Goal: Transaction & Acquisition: Purchase product/service

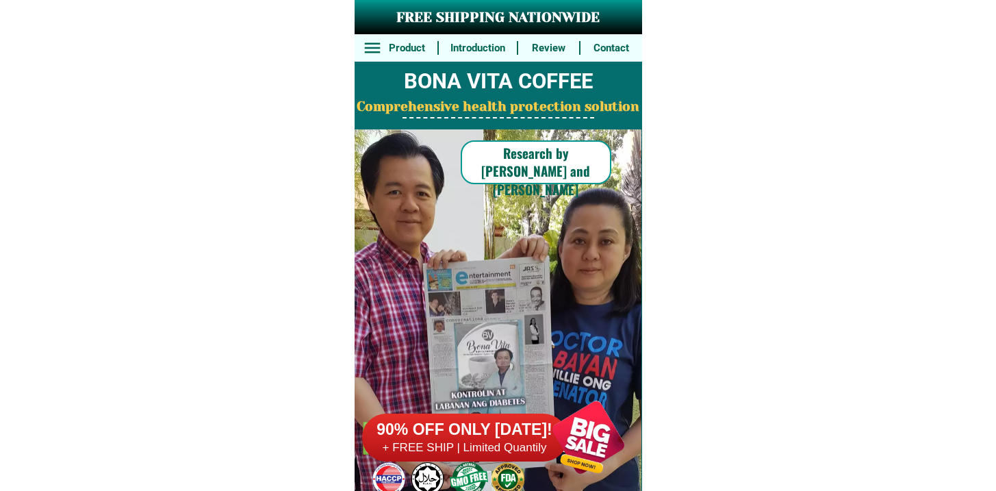
click at [510, 424] on h6 "90% OFF ONLY [DATE]!" at bounding box center [464, 429] width 205 height 21
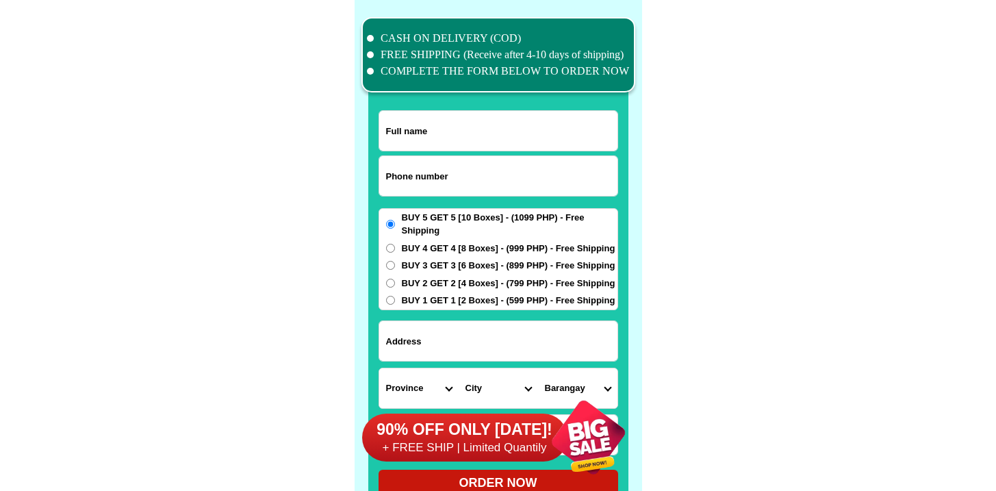
scroll to position [10636, 0]
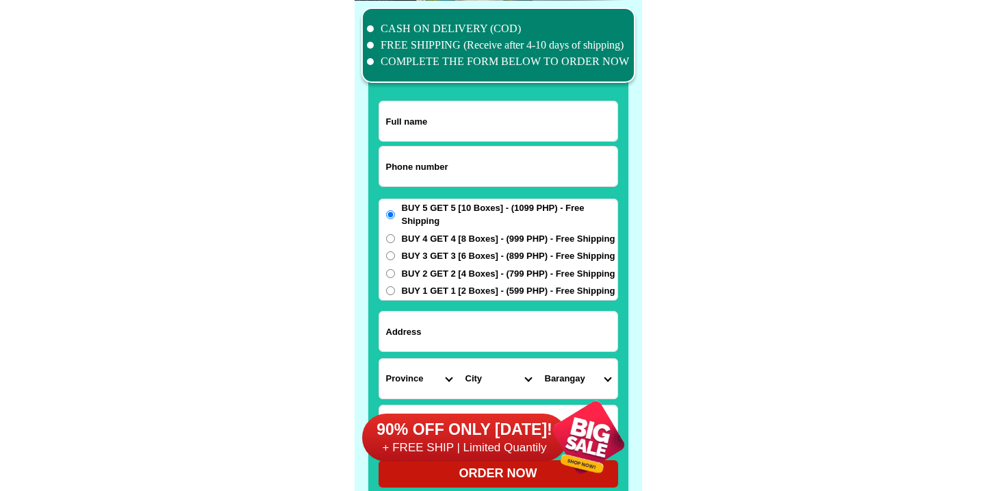
click at [445, 148] on input "Input phone_number" at bounding box center [498, 166] width 238 height 40
paste input "9671858430"
click at [385, 170] on input "9671858430" at bounding box center [498, 166] width 238 height 40
type input "09671858430"
click at [421, 114] on input "Input full_name" at bounding box center [498, 121] width 238 height 40
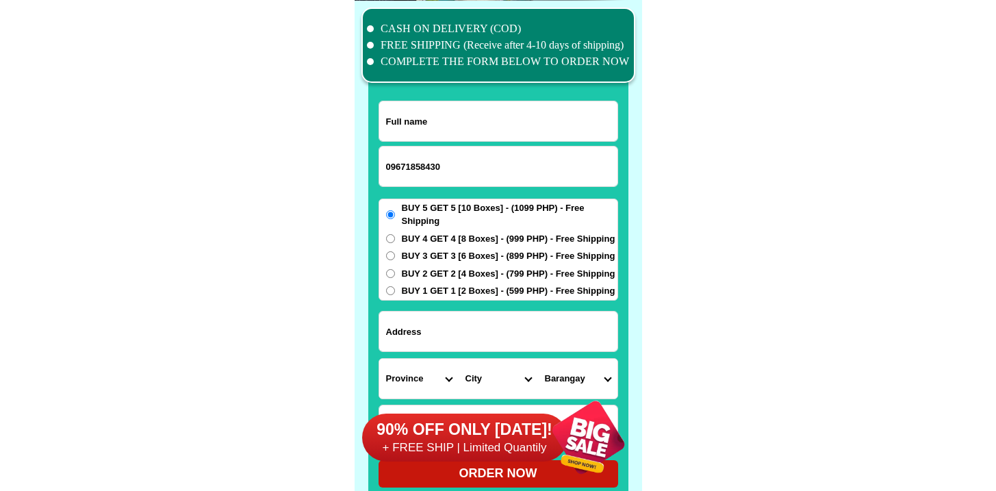
paste input "9671858430"
click at [420, 135] on input "9671858430" at bounding box center [498, 121] width 238 height 40
paste input "[PERSON_NAME]"
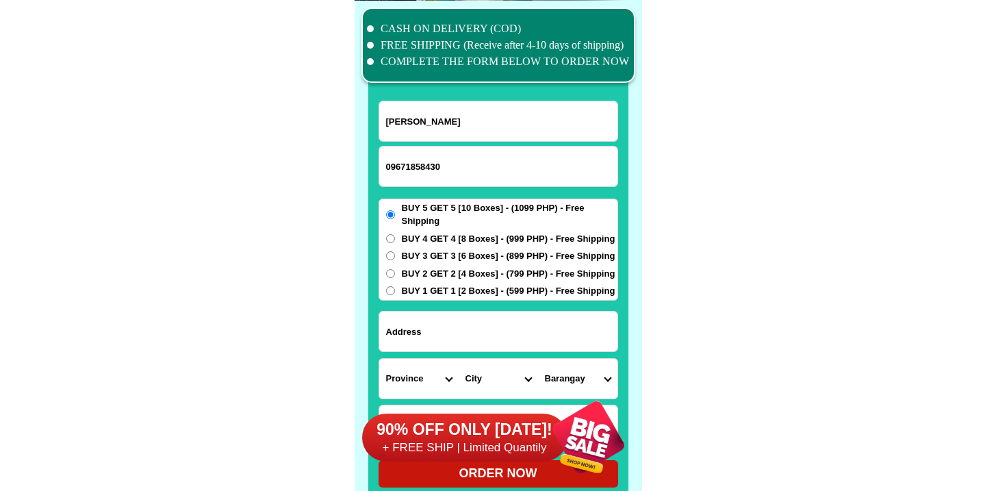
type input "[PERSON_NAME]"
click at [412, 336] on input "Input address" at bounding box center [498, 331] width 238 height 40
paste input "#27 Laud 1, Barraca, Villasis [GEOGRAPHIC_DATA]"
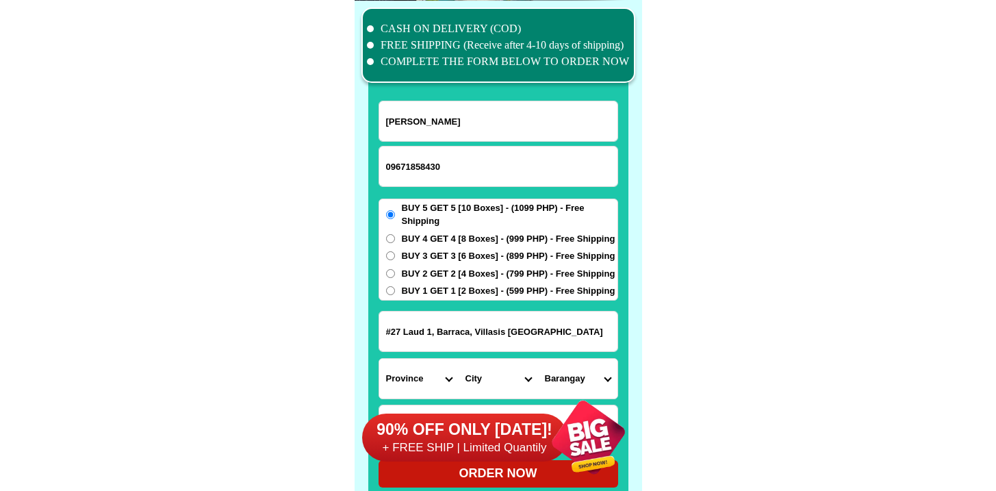
type input "#27 Laud 1, Barraca, Villasis [GEOGRAPHIC_DATA]"
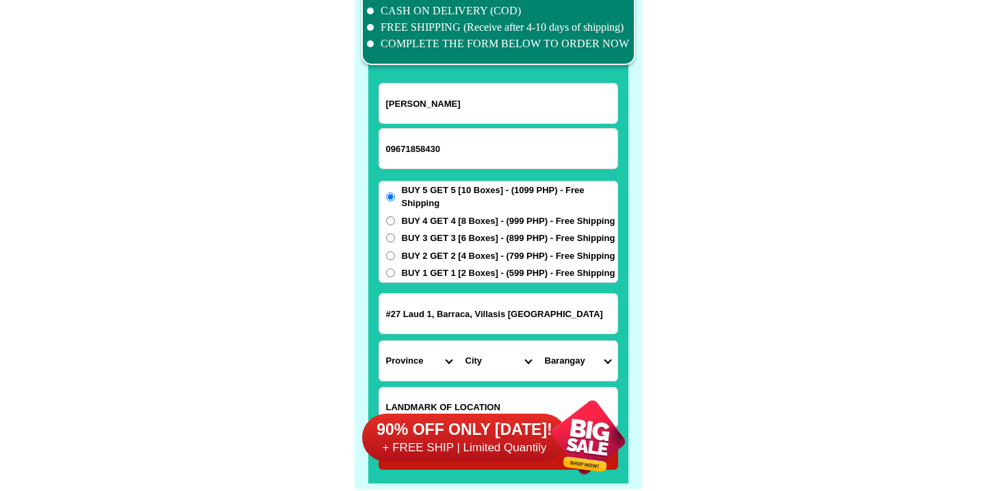
scroll to position [10678, 0]
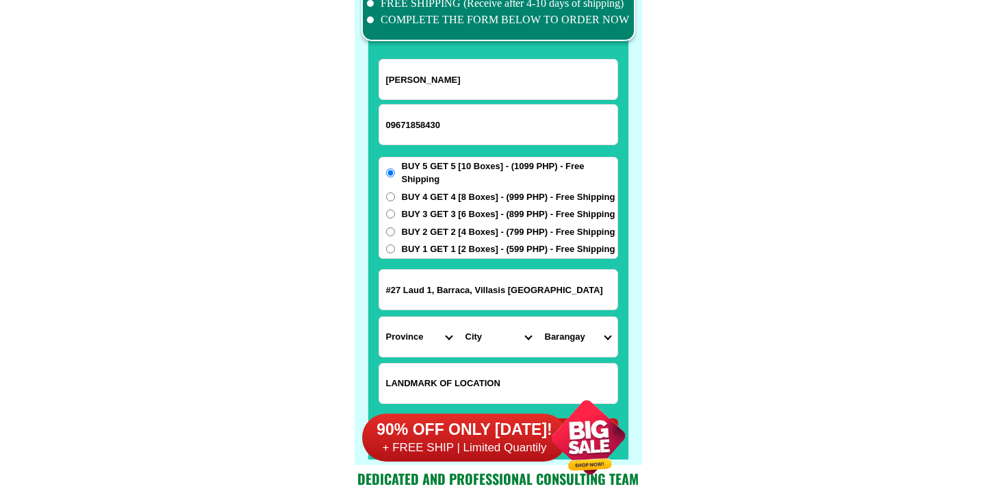
click at [467, 380] on input "Input LANDMARKOFLOCATION" at bounding box center [498, 383] width 238 height 40
paste input "Road going to [GEOGRAPHIC_DATA], [GEOGRAPHIC_DATA] before brgy. Hall Infront of…"
type input "Road going to [GEOGRAPHIC_DATA], [GEOGRAPHIC_DATA] before brgy. Hall Infront of…"
click at [433, 352] on select "Province [GEOGRAPHIC_DATA] [GEOGRAPHIC_DATA] [GEOGRAPHIC_DATA] [GEOGRAPHIC_DATA…" at bounding box center [418, 337] width 79 height 40
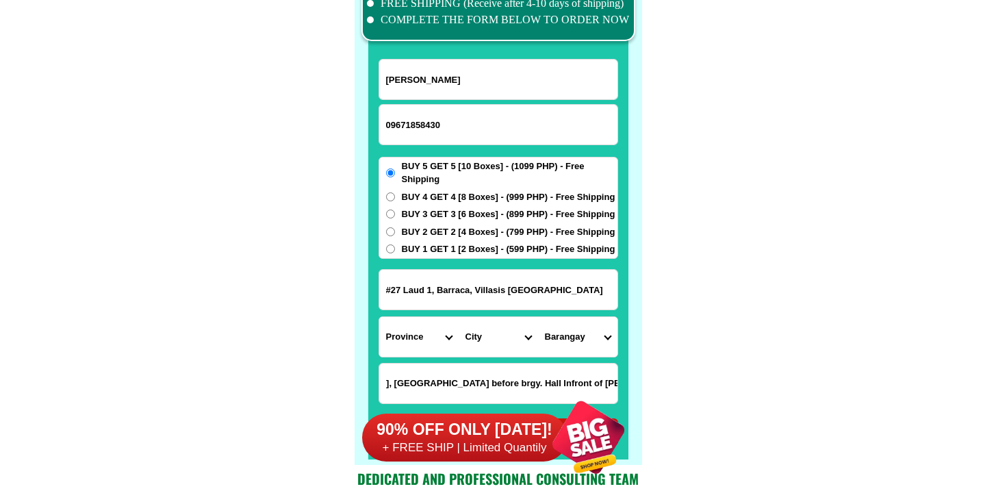
scroll to position [0, 0]
select select "63_247"
click at [379, 317] on select "Province [GEOGRAPHIC_DATA] [GEOGRAPHIC_DATA] [GEOGRAPHIC_DATA] [GEOGRAPHIC_DATA…" at bounding box center [418, 337] width 79 height 40
click at [484, 334] on select "City [GEOGRAPHIC_DATA] [PERSON_NAME][GEOGRAPHIC_DATA]-city [GEOGRAPHIC_DATA] [G…" at bounding box center [497, 337] width 79 height 40
select select "63_2477785"
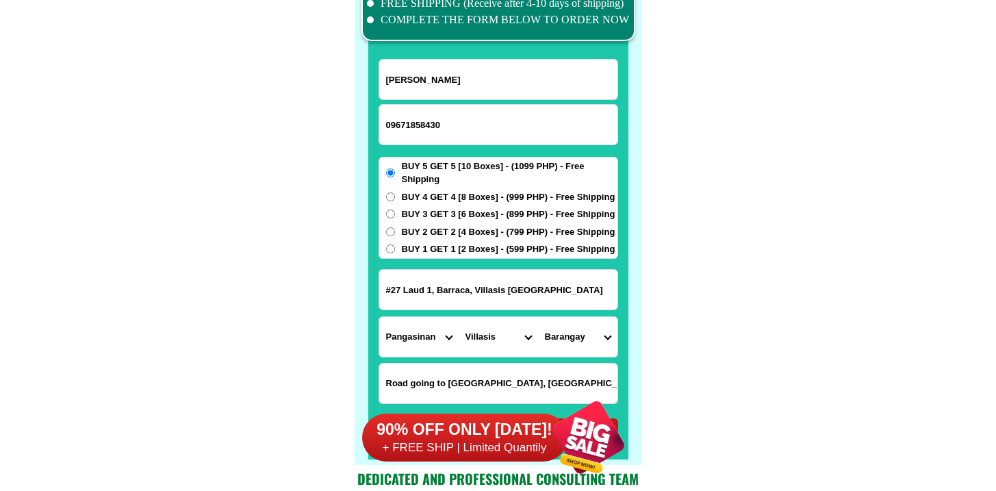
click at [458, 317] on select "City [GEOGRAPHIC_DATA] [PERSON_NAME][GEOGRAPHIC_DATA]-city [GEOGRAPHIC_DATA] [G…" at bounding box center [497, 337] width 79 height 40
click at [586, 343] on select "Barangay Amamperez Bacag Barangobong Barraca [GEOGRAPHIC_DATA] [GEOGRAPHIC_DATA…" at bounding box center [577, 337] width 79 height 40
select select "63_24777851996"
click at [538, 317] on select "Barangay Amamperez Bacag Barangobong Barraca [GEOGRAPHIC_DATA] [GEOGRAPHIC_DATA…" at bounding box center [577, 337] width 79 height 40
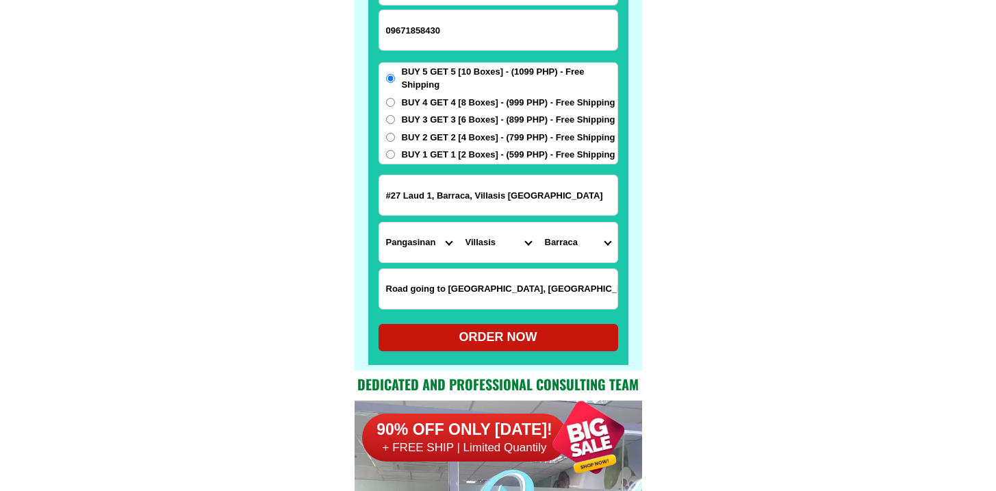
scroll to position [10806, 0]
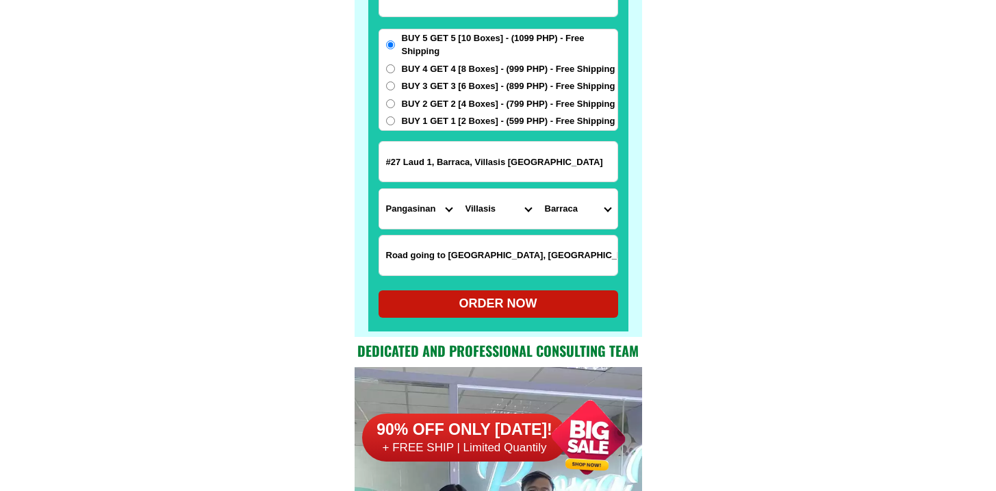
click at [432, 63] on span "BUY 4 GET 4 [8 Boxes] - (999 PHP) - Free Shipping" at bounding box center [508, 69] width 213 height 14
click at [395, 64] on input "BUY 4 GET 4 [8 Boxes] - (999 PHP) - Free Shipping" at bounding box center [390, 68] width 9 height 9
radio input "true"
click at [463, 305] on div "ORDER NOW" at bounding box center [497, 303] width 239 height 18
type input "#27 Laud 1, Barraca, Villasis [GEOGRAPHIC_DATA]"
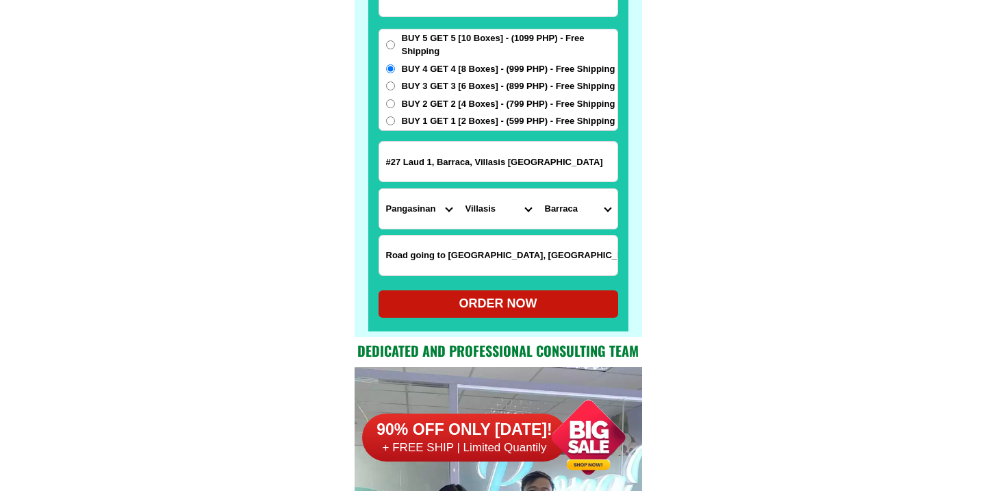
type input "Road going to [GEOGRAPHIC_DATA], [GEOGRAPHIC_DATA] before brgy. Hall Infront of…"
radio input "true"
